Goal: Task Accomplishment & Management: Complete application form

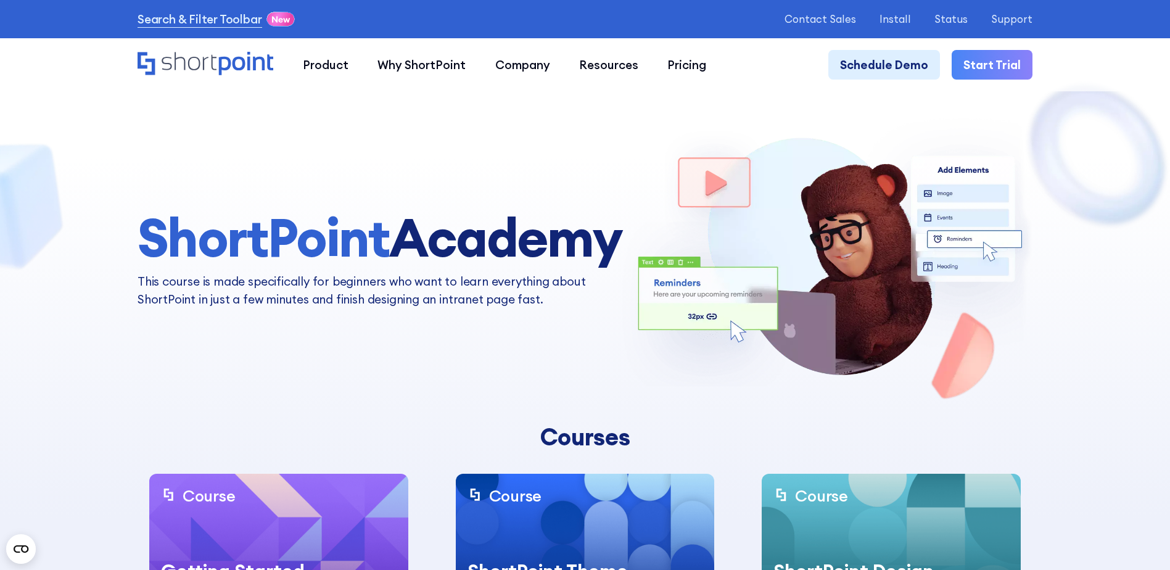
click at [900, 27] on div "Search & Filter Toolbar -757 Days -11 Hours -30 Minutes -33 Seconds Until Launc…" at bounding box center [584, 19] width 895 height 21
click at [899, 23] on p "Install" at bounding box center [894, 19] width 31 height 12
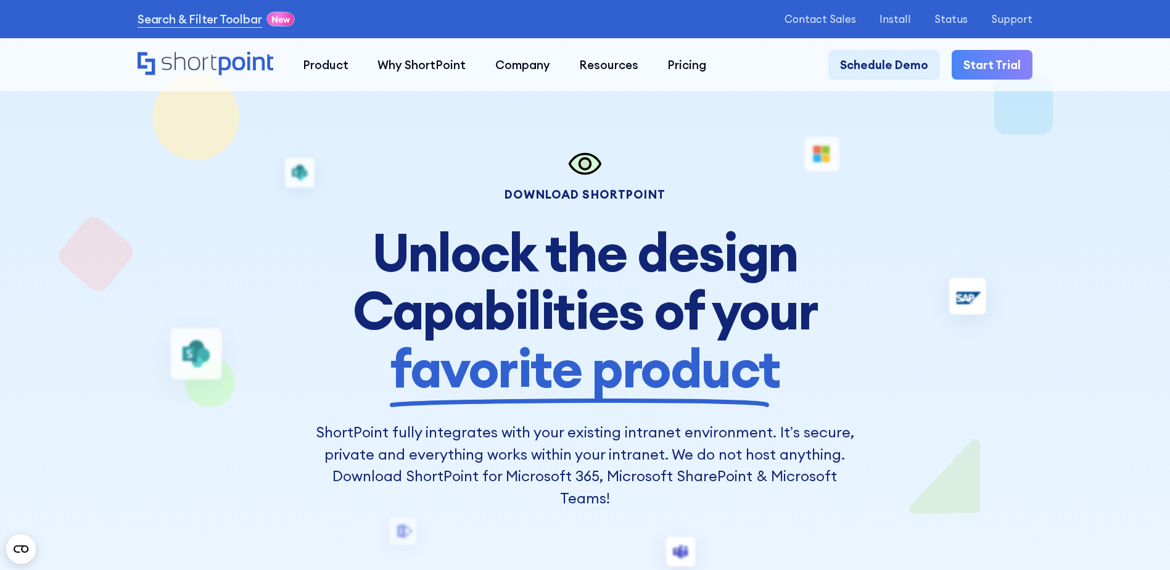
click at [975, 59] on link "Start Trial" at bounding box center [991, 64] width 81 height 29
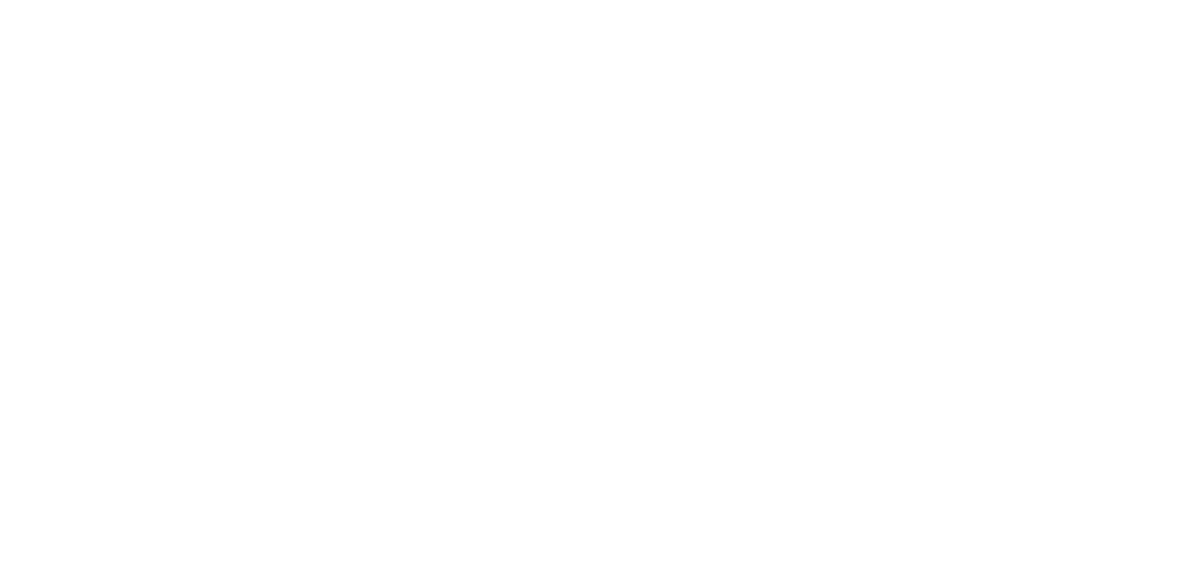
select select "+66"
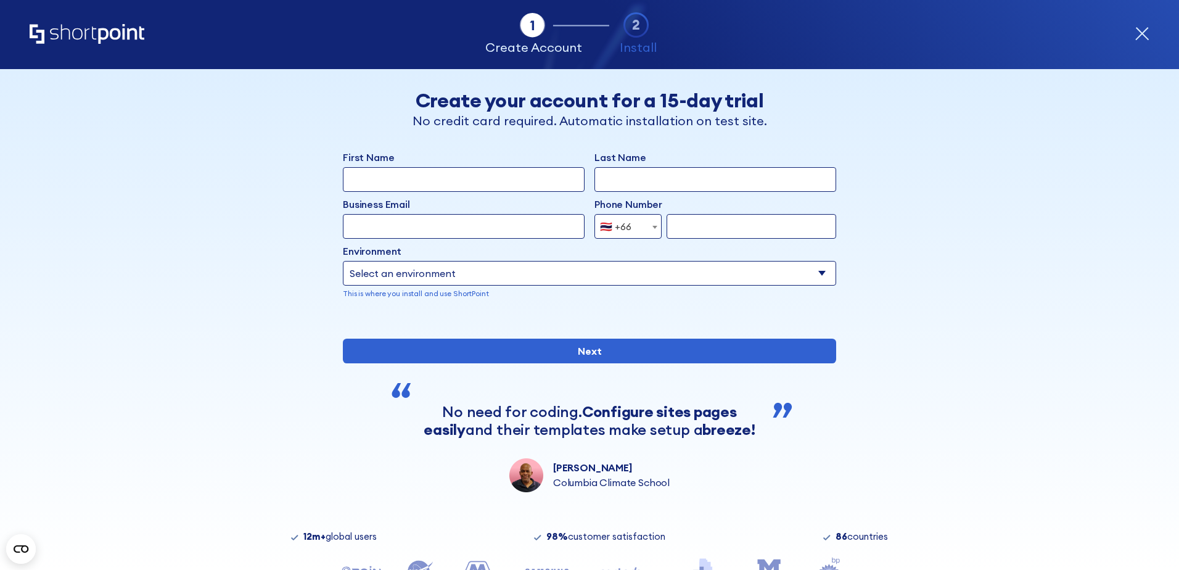
click at [457, 168] on input "First Name" at bounding box center [464, 179] width 242 height 25
type input "kittikorn"
type input "kaewprasong"
type input "kittikorn.kaw@perfectcompanion.com"
click at [430, 284] on select "Select an environment Microsoft 365 SharePoint Online SharePoint 2019 (On-Premi…" at bounding box center [589, 273] width 493 height 25
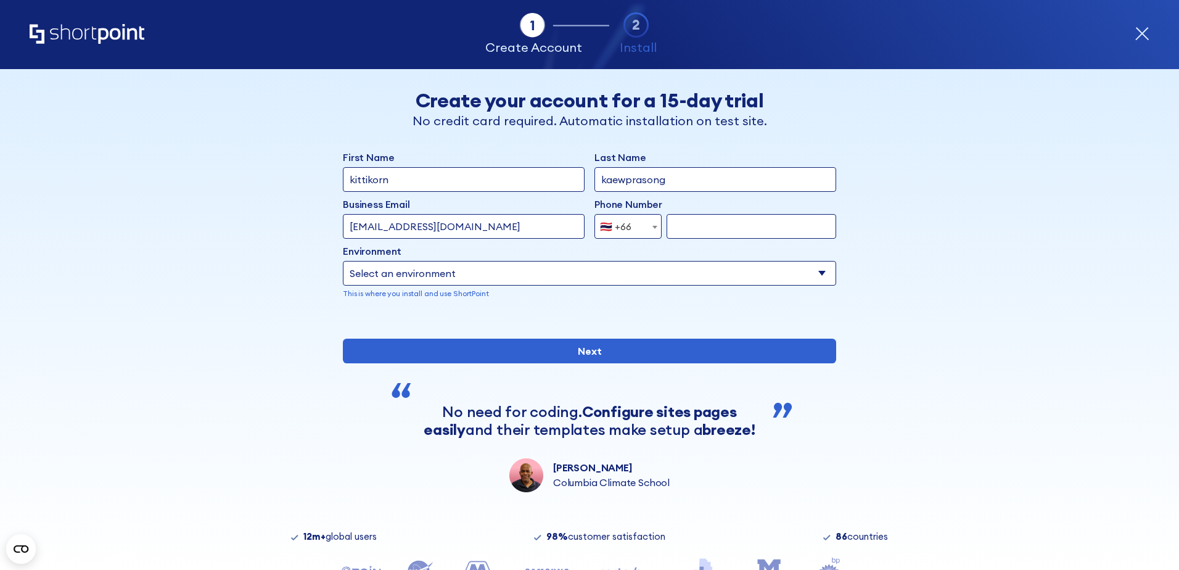
select select "Microsoft 365"
click at [343, 261] on select "Select an environment Microsoft 365 SharePoint Online SharePoint 2019 (On-Premi…" at bounding box center [589, 273] width 493 height 25
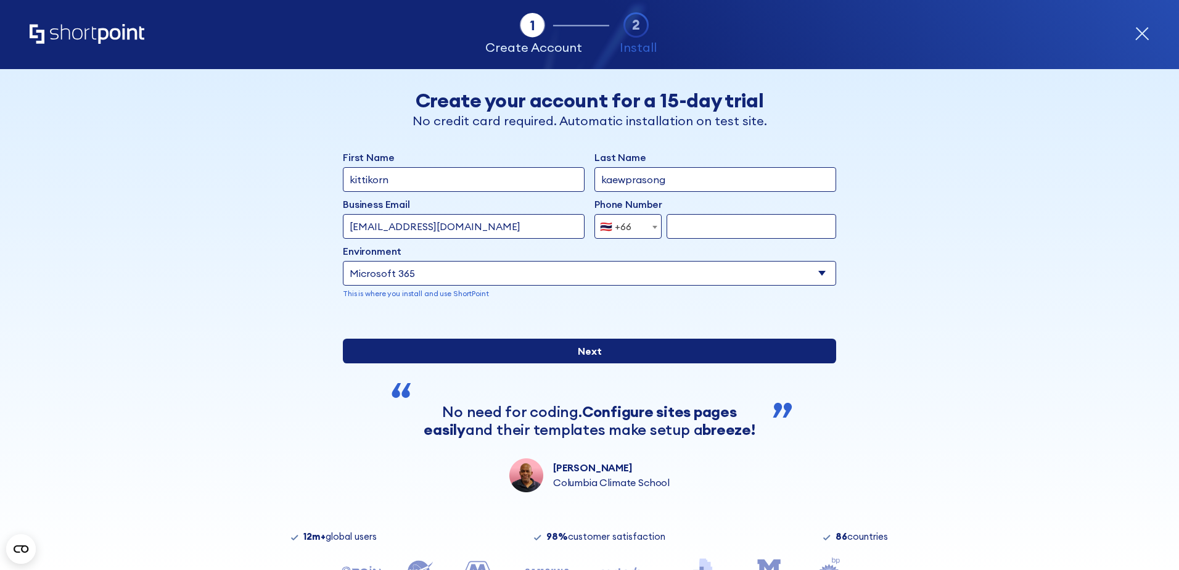
click at [407, 363] on input "Next" at bounding box center [589, 350] width 493 height 25
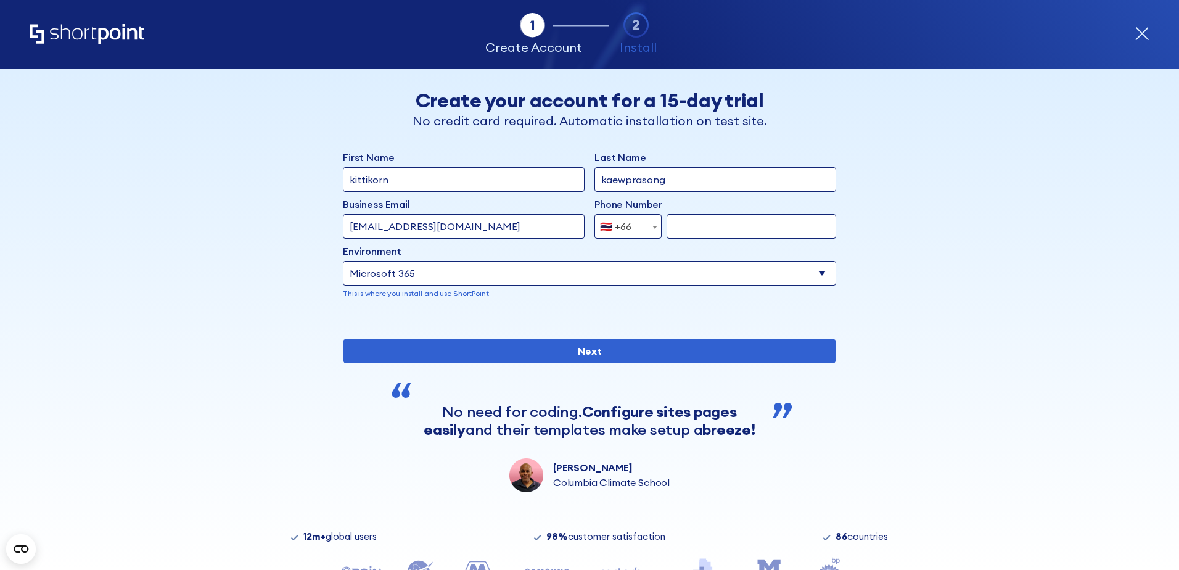
click at [703, 221] on input "form" at bounding box center [751, 226] width 170 height 25
type input "626268173"
click at [627, 375] on div "First Name kittikorn Last Name kaewprasong Business Email Invalid Email Address…" at bounding box center [589, 321] width 493 height 342
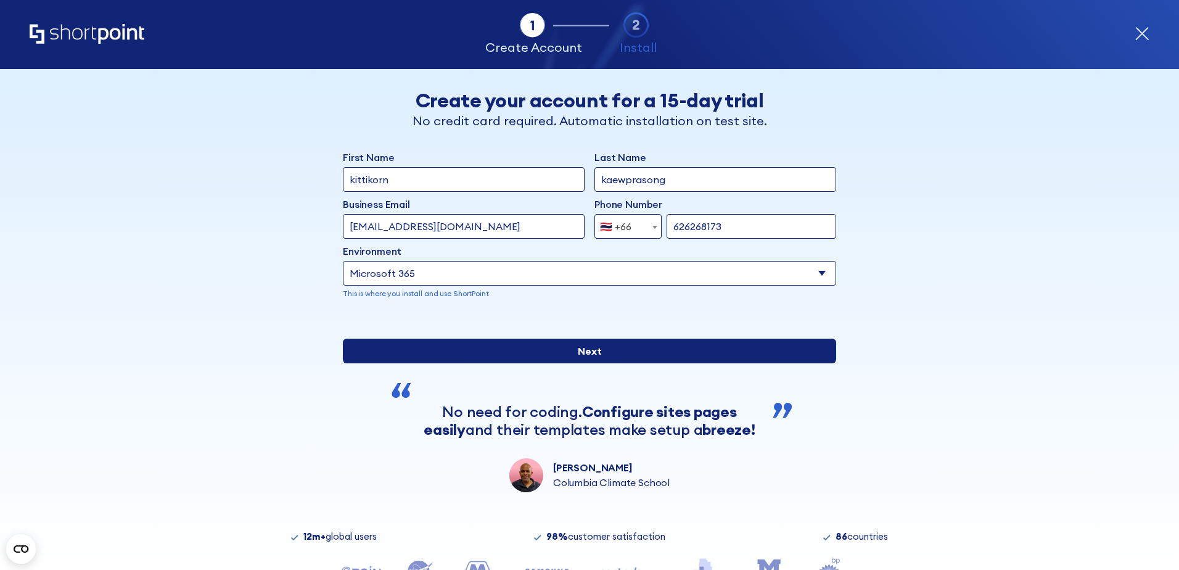
click at [621, 363] on input "Next" at bounding box center [589, 350] width 493 height 25
